Goal: Obtain resource: Download file/media

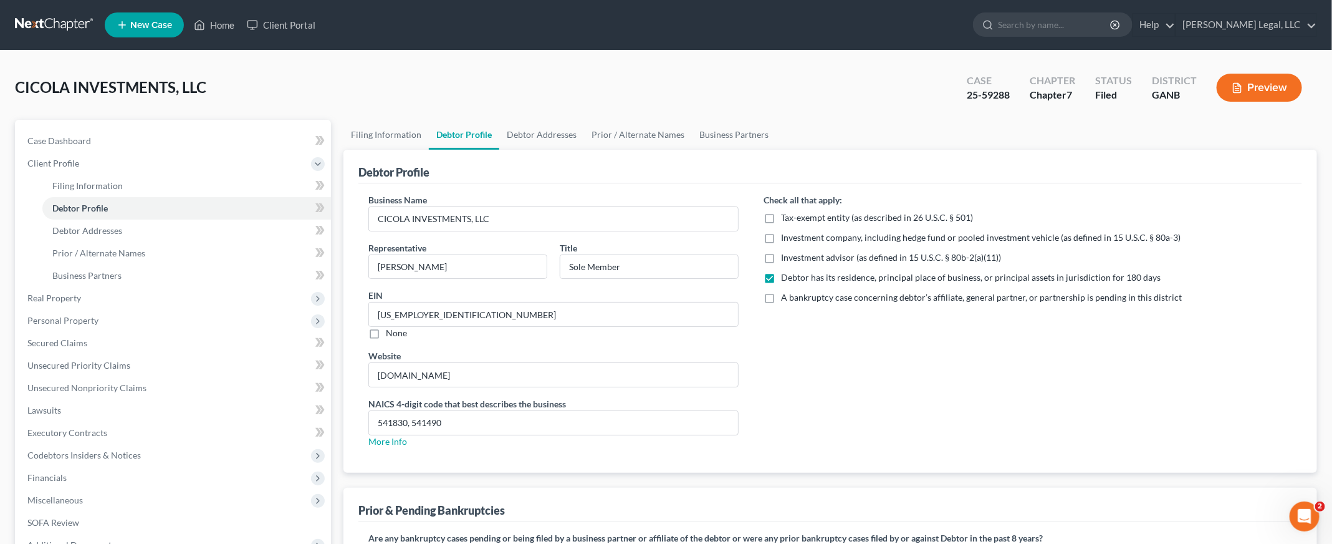
click at [59, 26] on link at bounding box center [55, 25] width 80 height 22
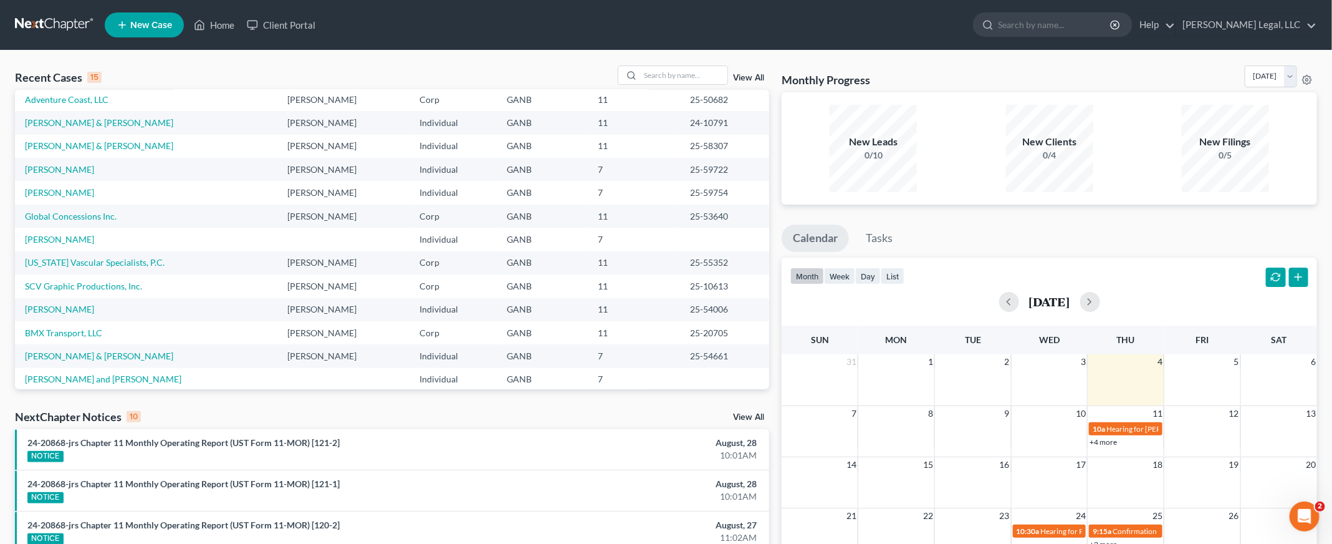
scroll to position [85, 0]
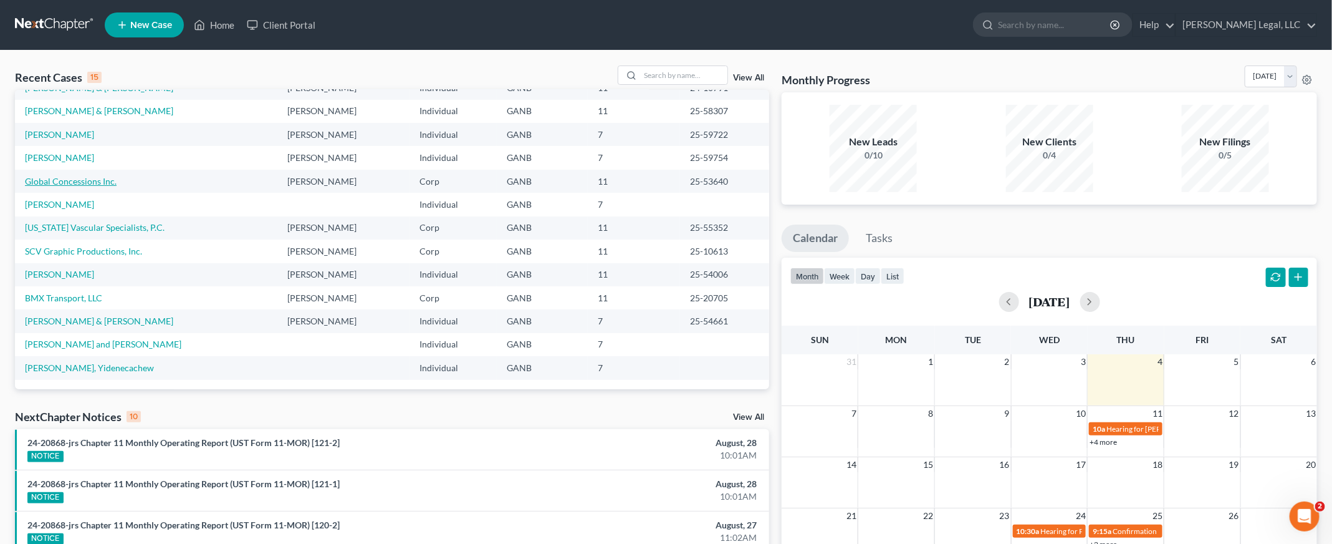
click at [66, 176] on link "Global Concessions Inc." at bounding box center [71, 181] width 92 height 11
select select "6"
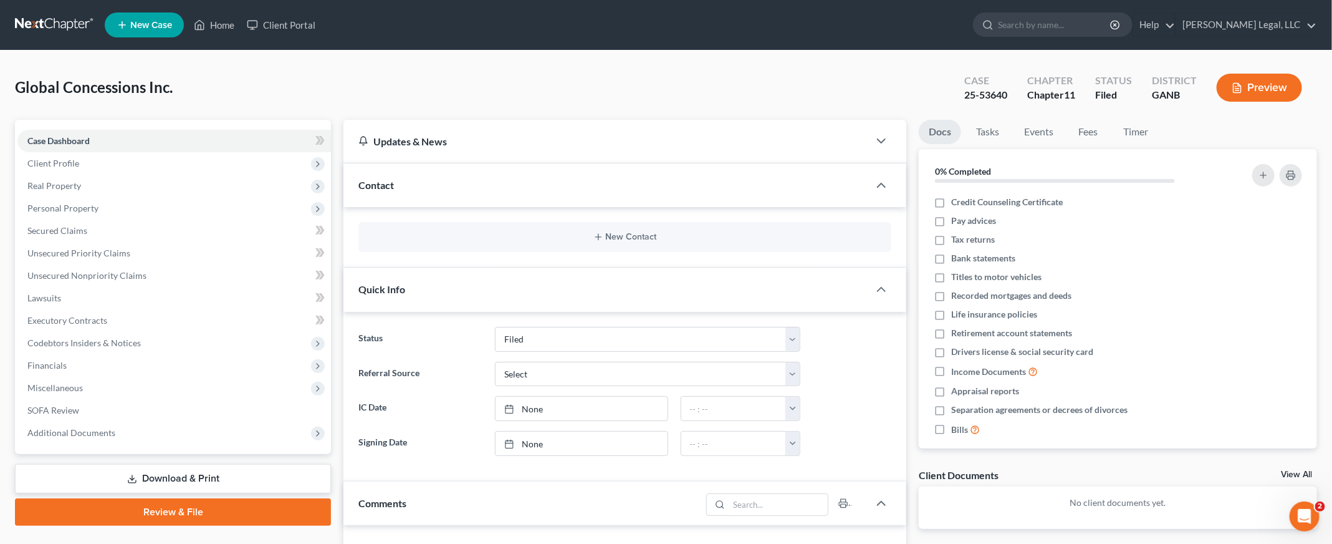
scroll to position [78, 0]
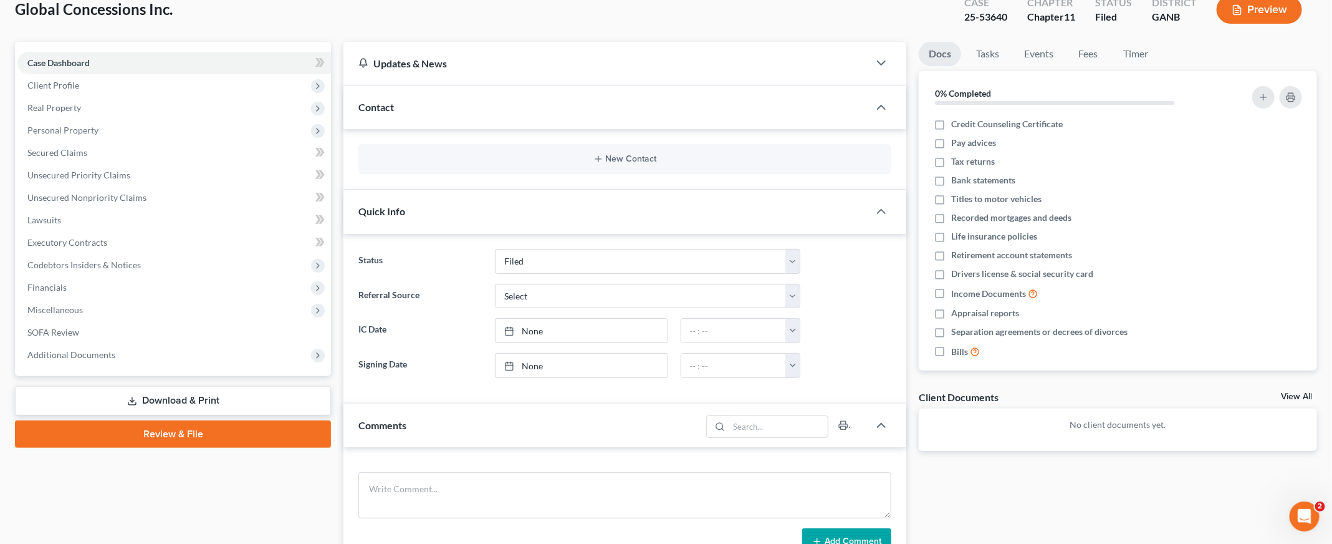
click at [193, 406] on link "Download & Print" at bounding box center [173, 400] width 316 height 29
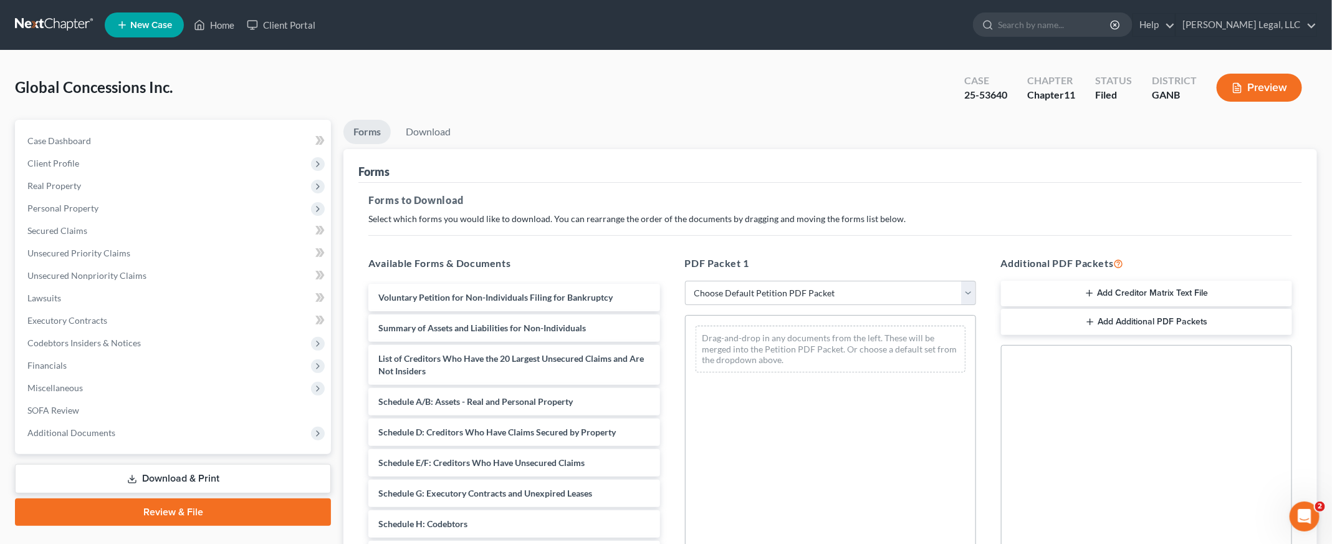
click at [1241, 95] on button "Preview" at bounding box center [1259, 88] width 85 height 28
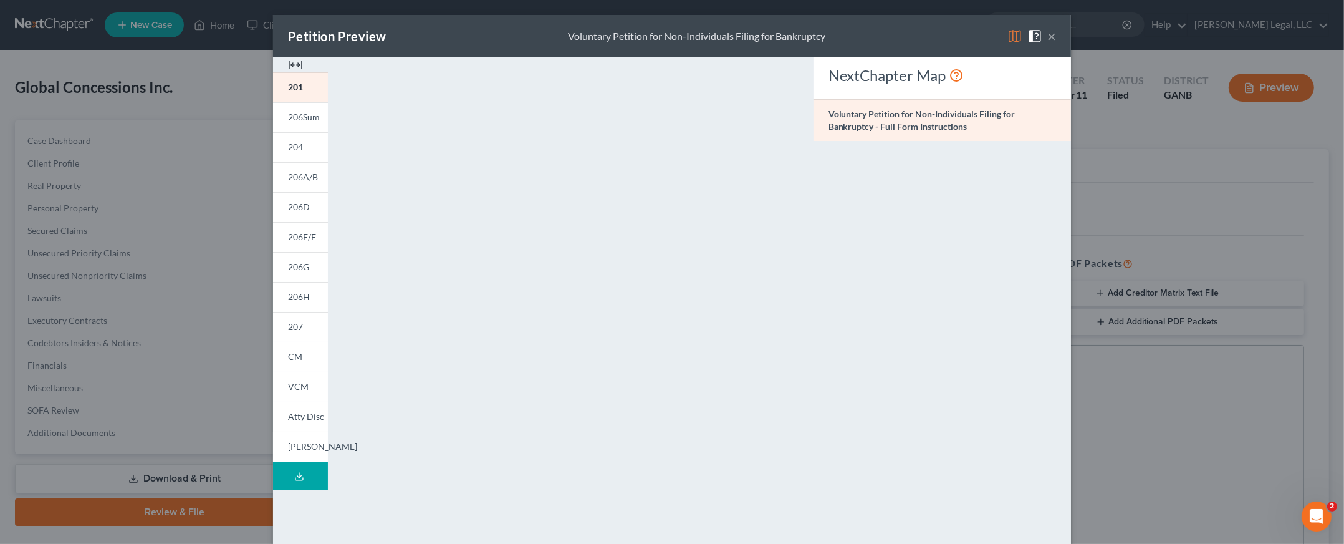
click at [304, 474] on button "Download Draft" at bounding box center [300, 476] width 55 height 28
